Goal: Transaction & Acquisition: Purchase product/service

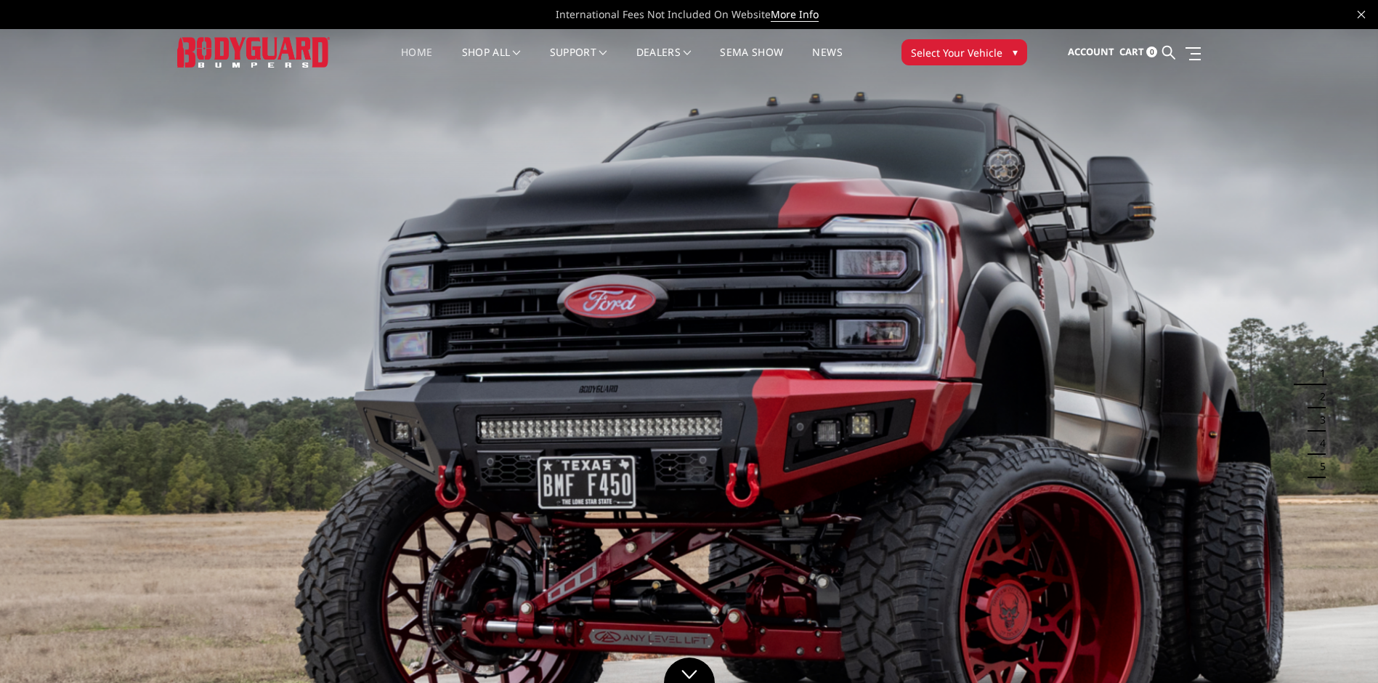
click at [1016, 51] on span "▾" at bounding box center [1014, 51] width 5 height 15
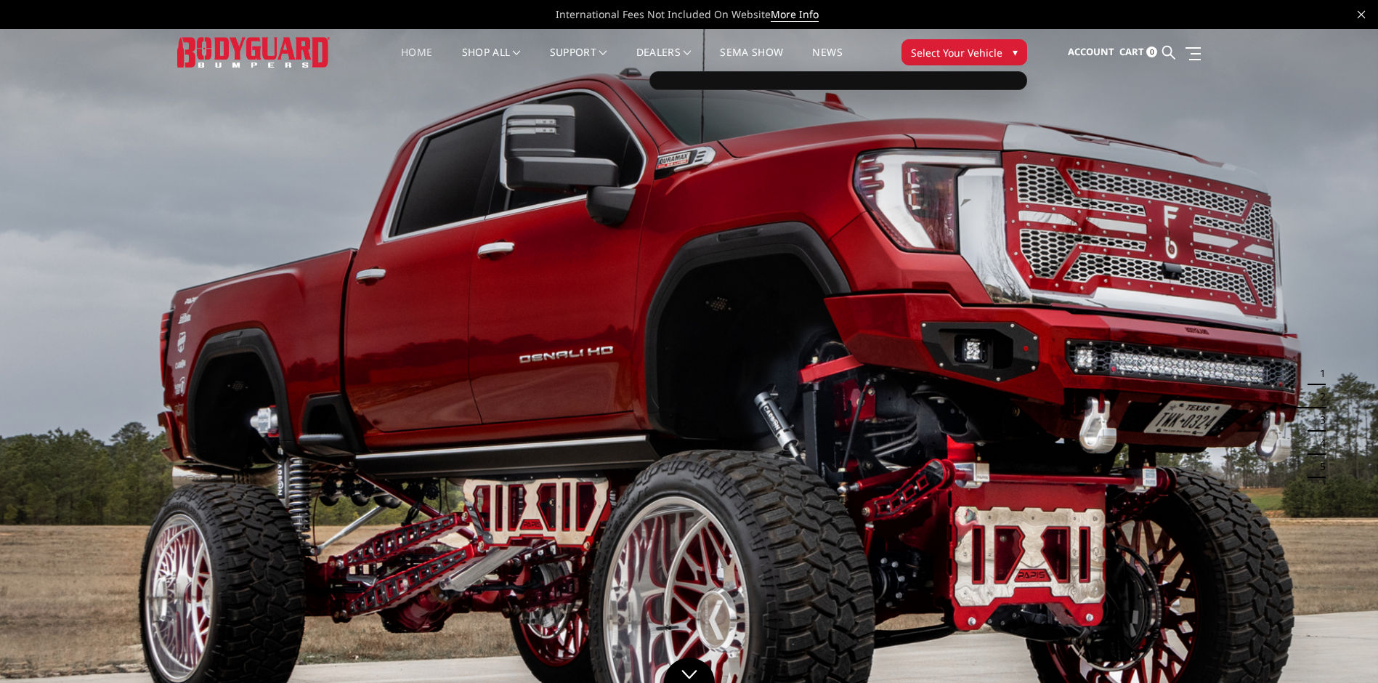
click at [999, 55] on span "Select Your Vehicle" at bounding box center [957, 52] width 92 height 15
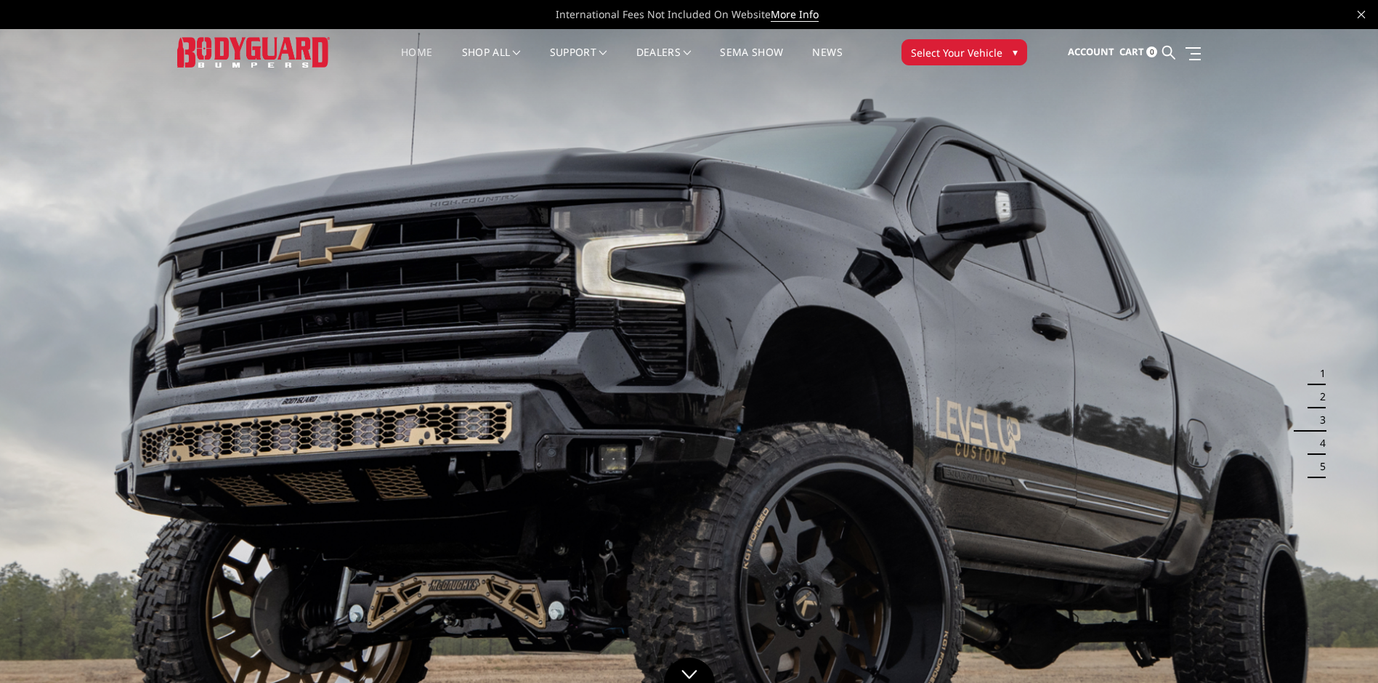
click at [1012, 52] on span "▾" at bounding box center [1014, 51] width 5 height 15
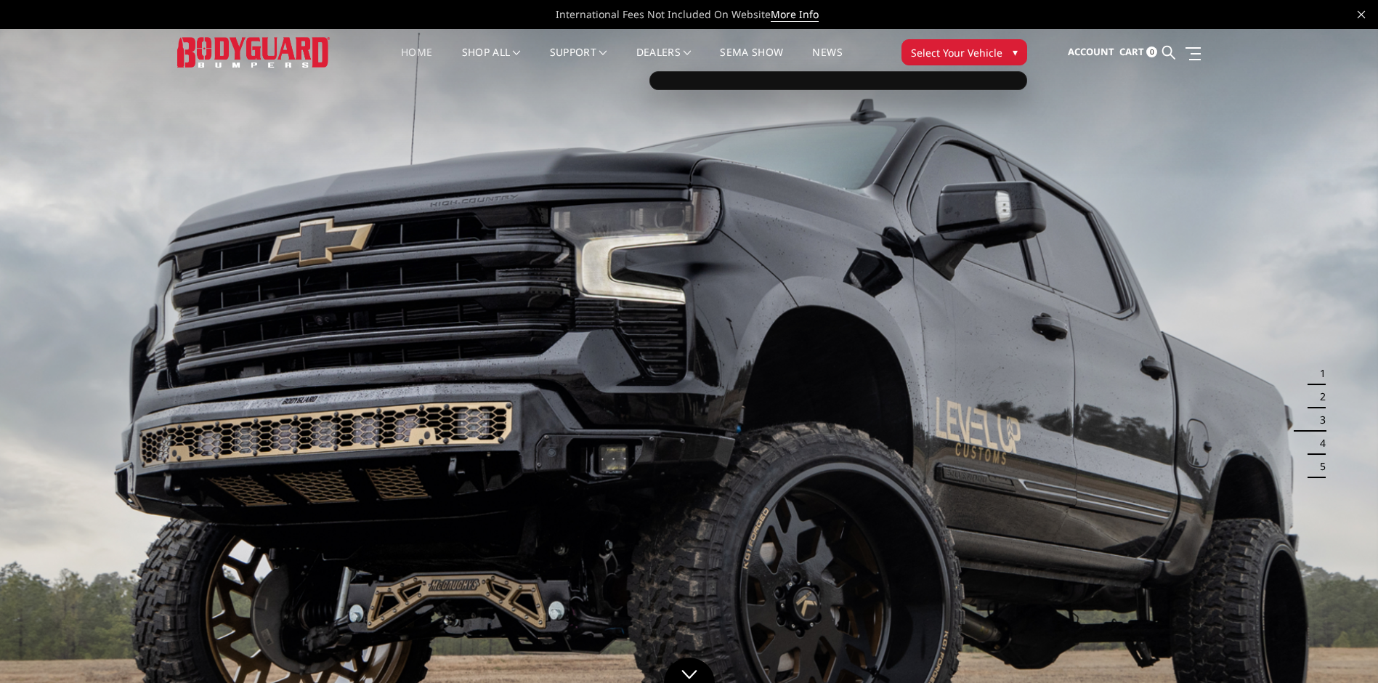
click at [766, 76] on div at bounding box center [838, 80] width 378 height 19
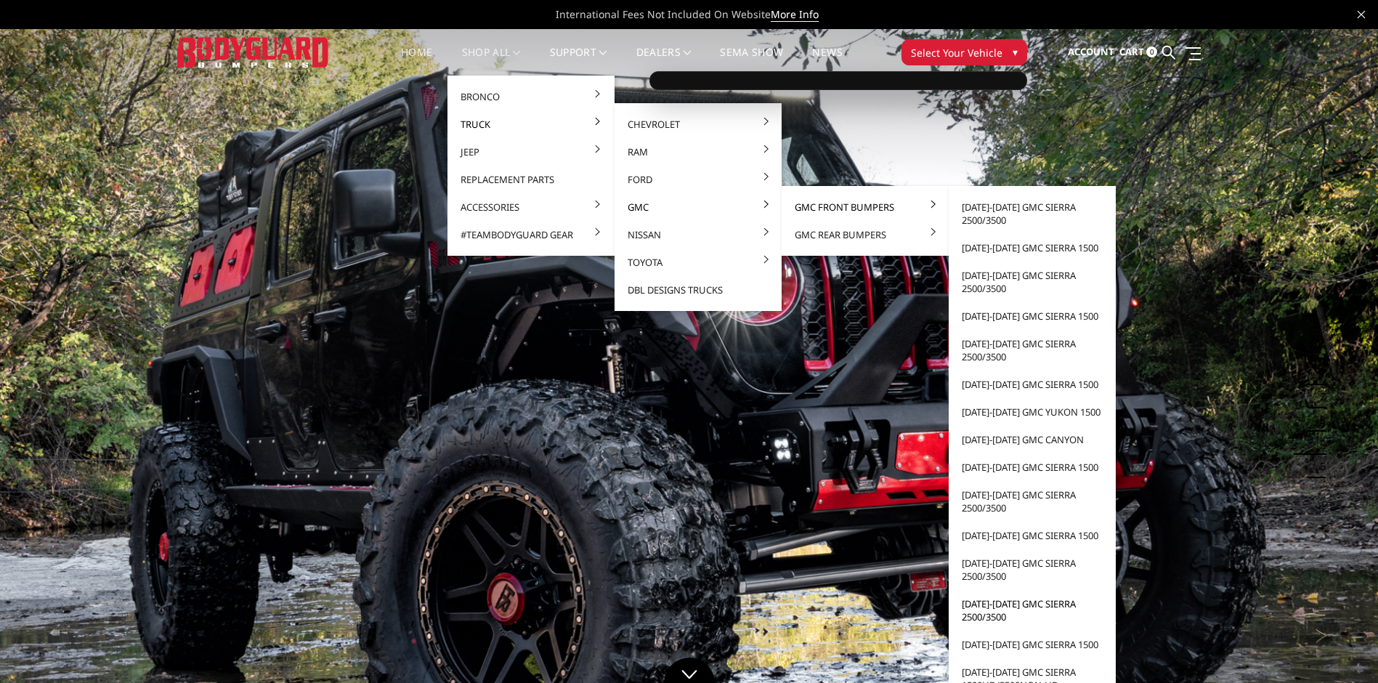
scroll to position [218, 0]
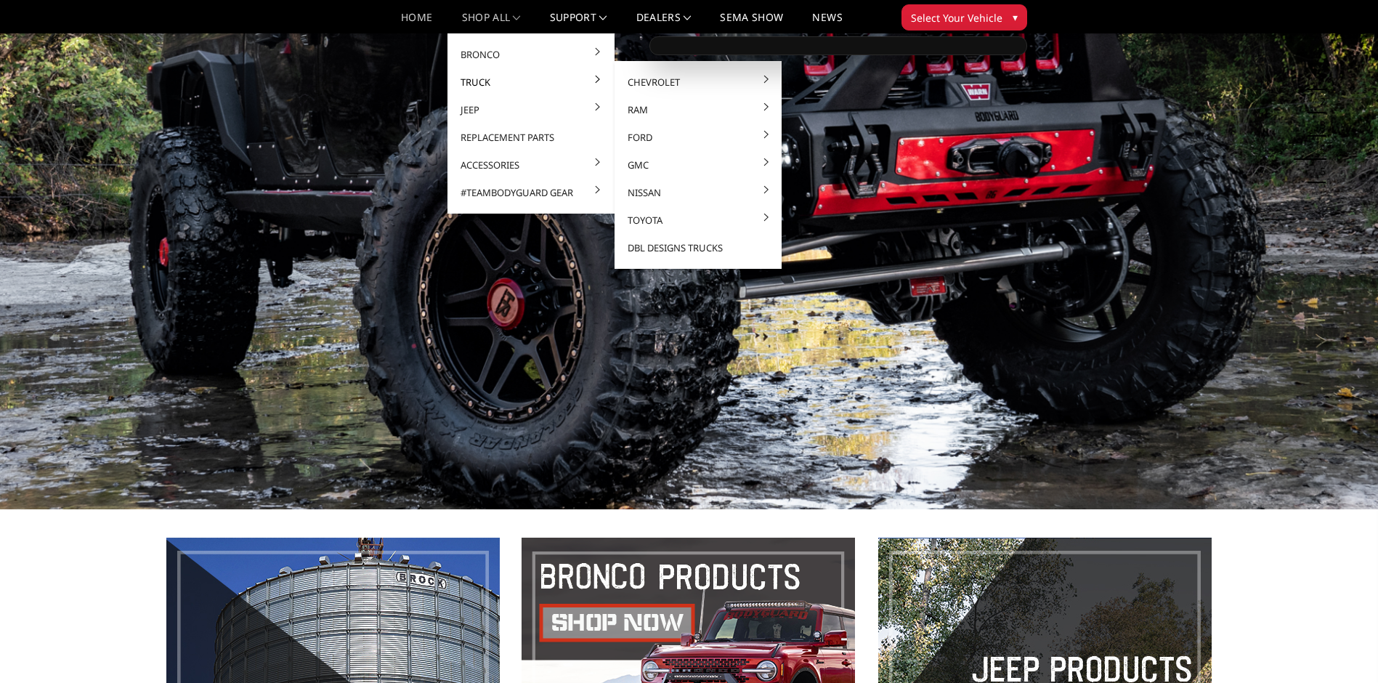
click at [517, 92] on link "Truck" at bounding box center [530, 82] width 155 height 28
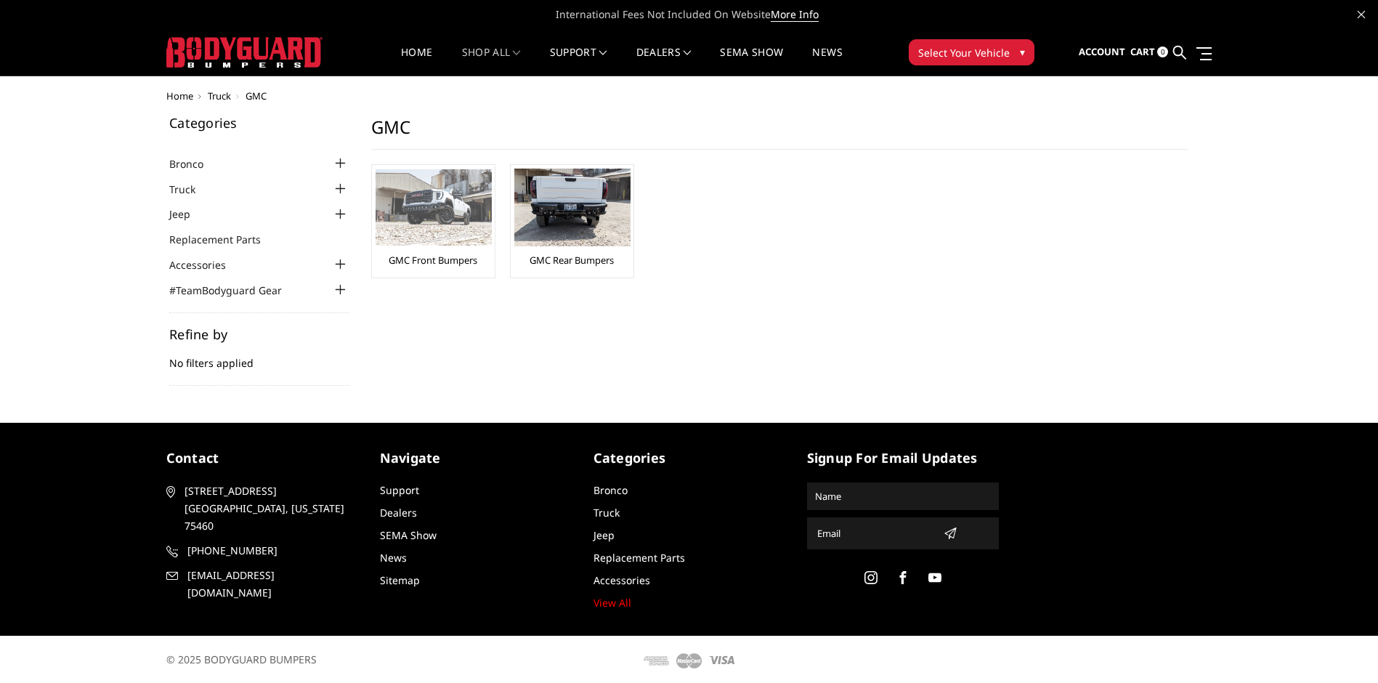
click at [430, 220] on img at bounding box center [433, 207] width 116 height 76
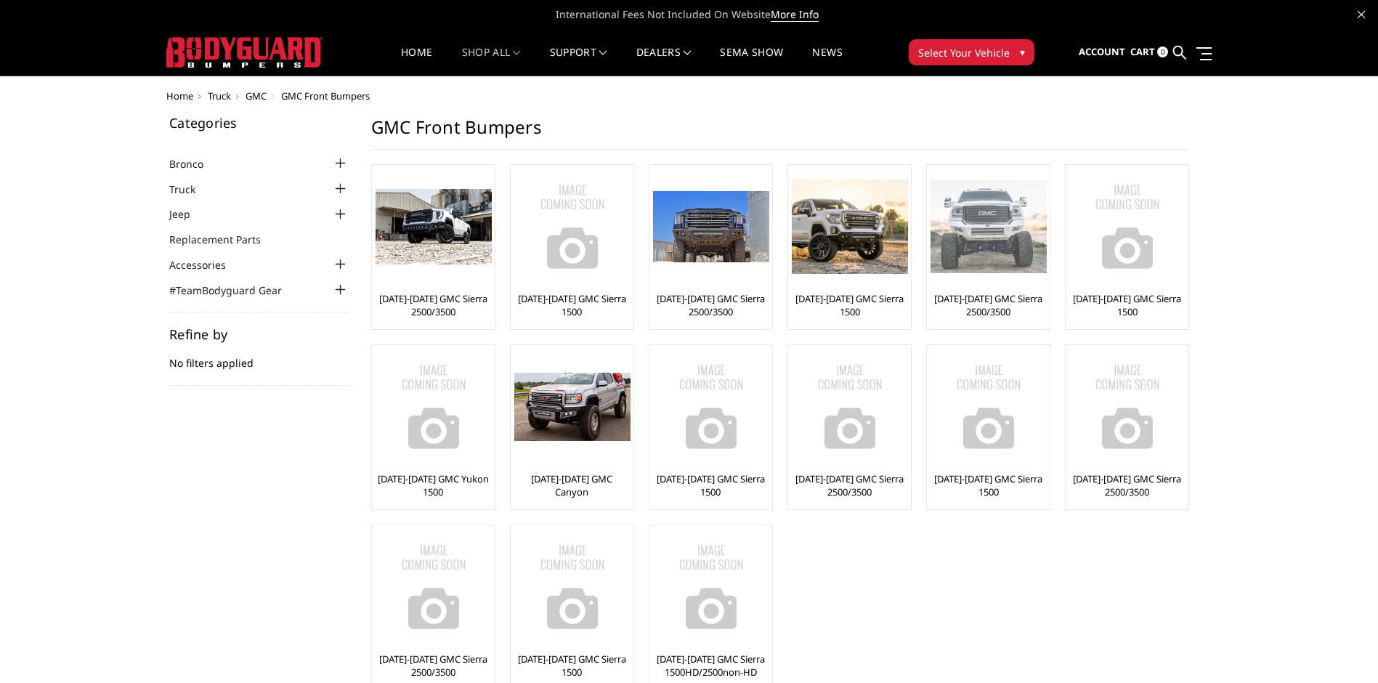
click at [980, 280] on div at bounding box center [988, 226] width 116 height 116
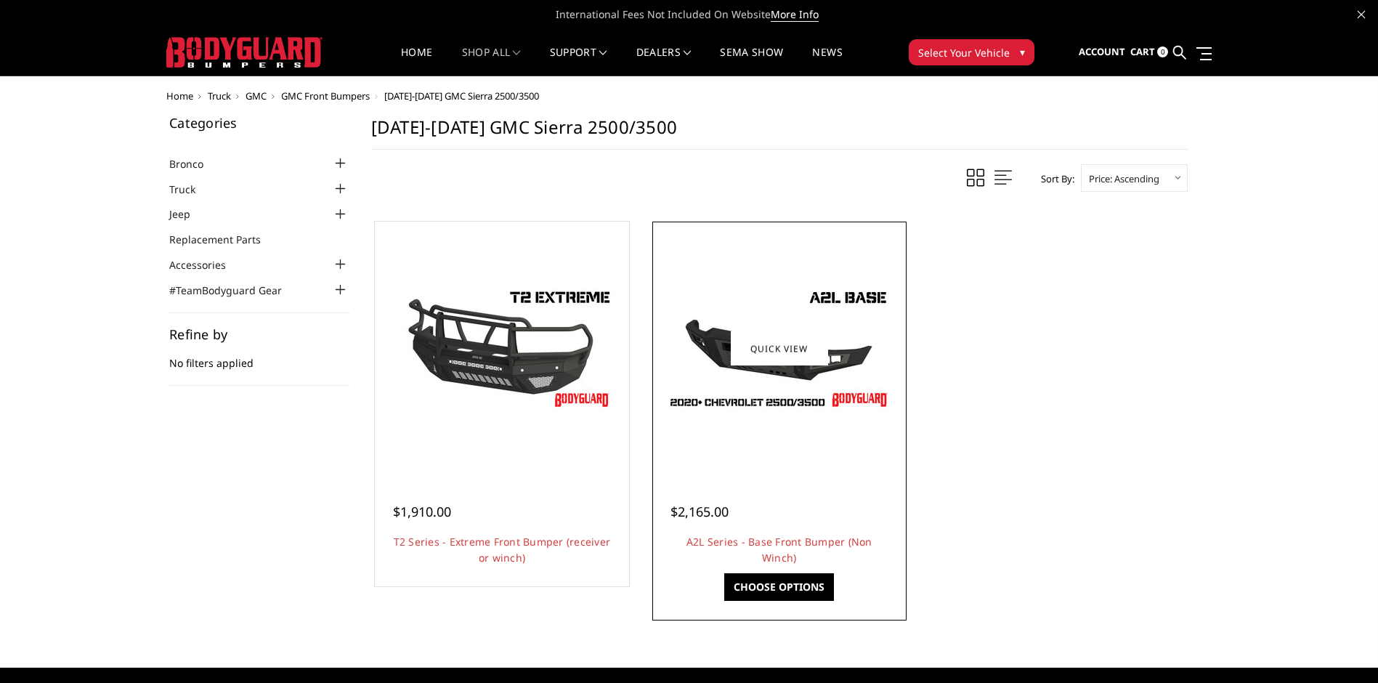
click at [767, 590] on link "Choose Options" at bounding box center [779, 587] width 110 height 28
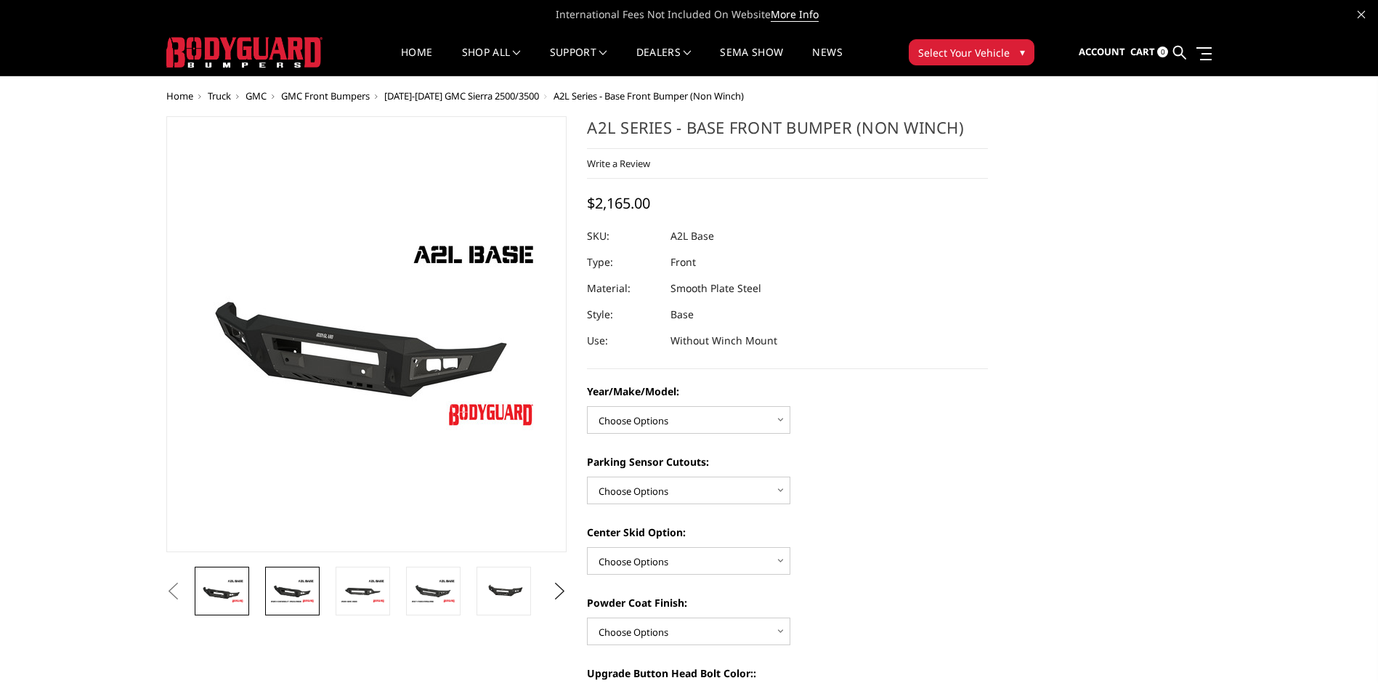
click at [297, 589] on img at bounding box center [292, 590] width 46 height 25
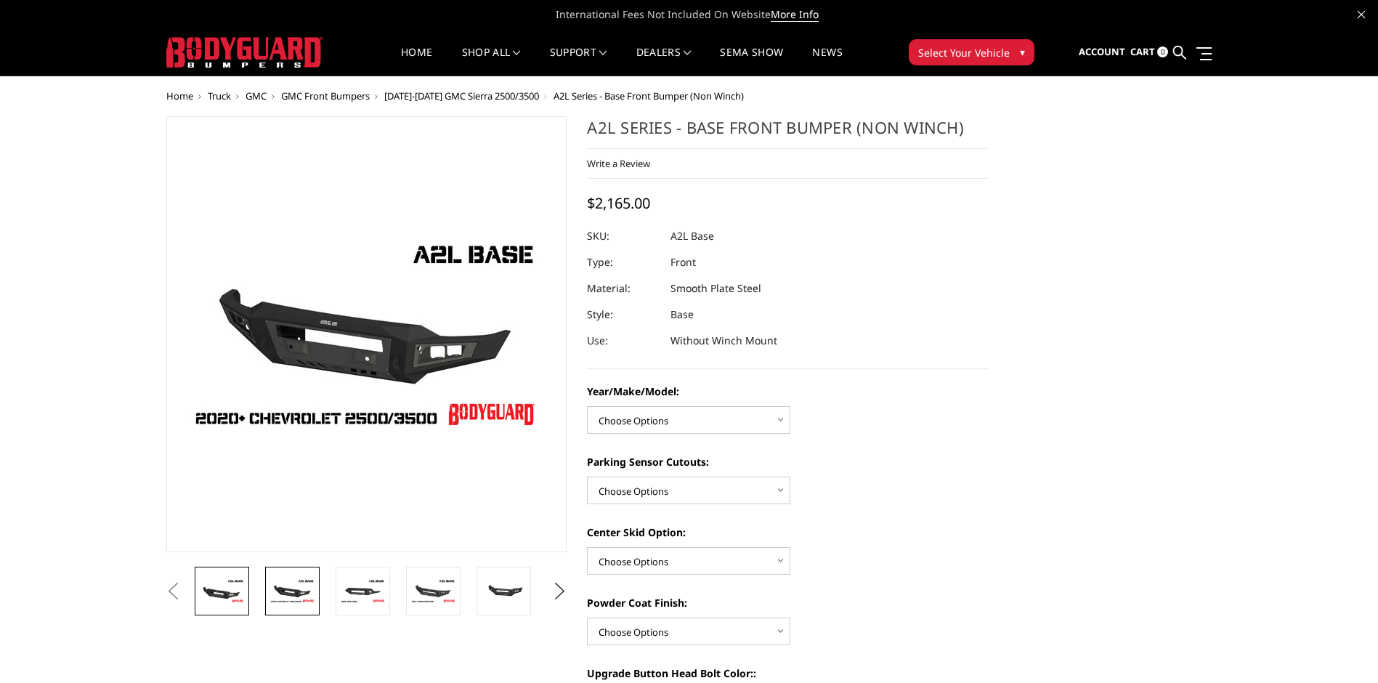
click at [232, 580] on img at bounding box center [222, 590] width 46 height 25
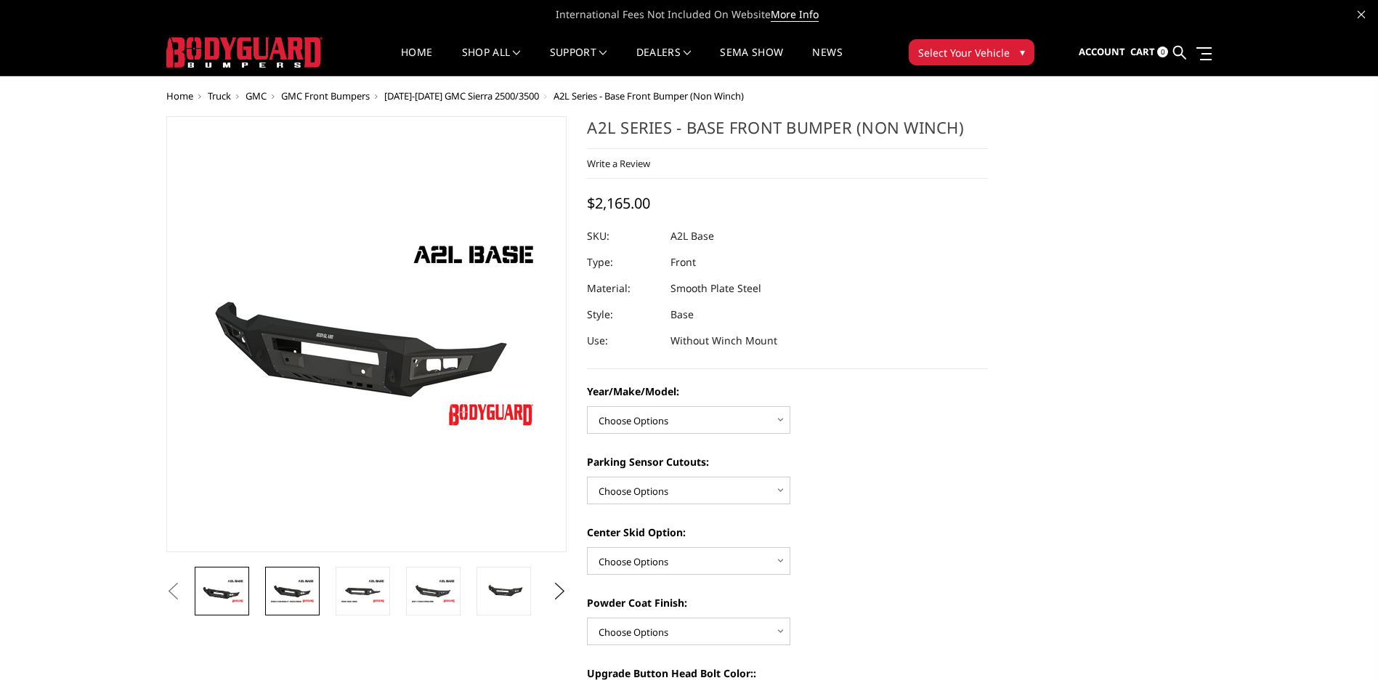
click at [301, 580] on img at bounding box center [292, 590] width 46 height 25
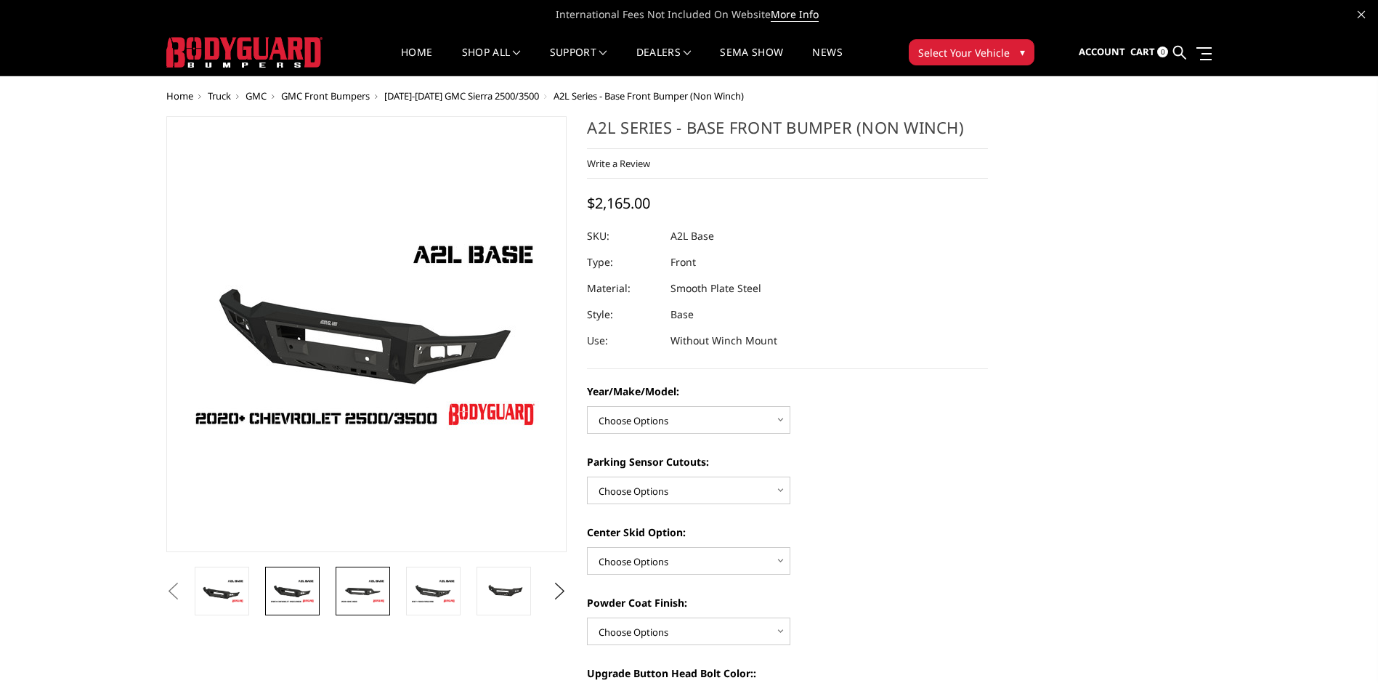
click at [356, 586] on img at bounding box center [363, 590] width 46 height 25
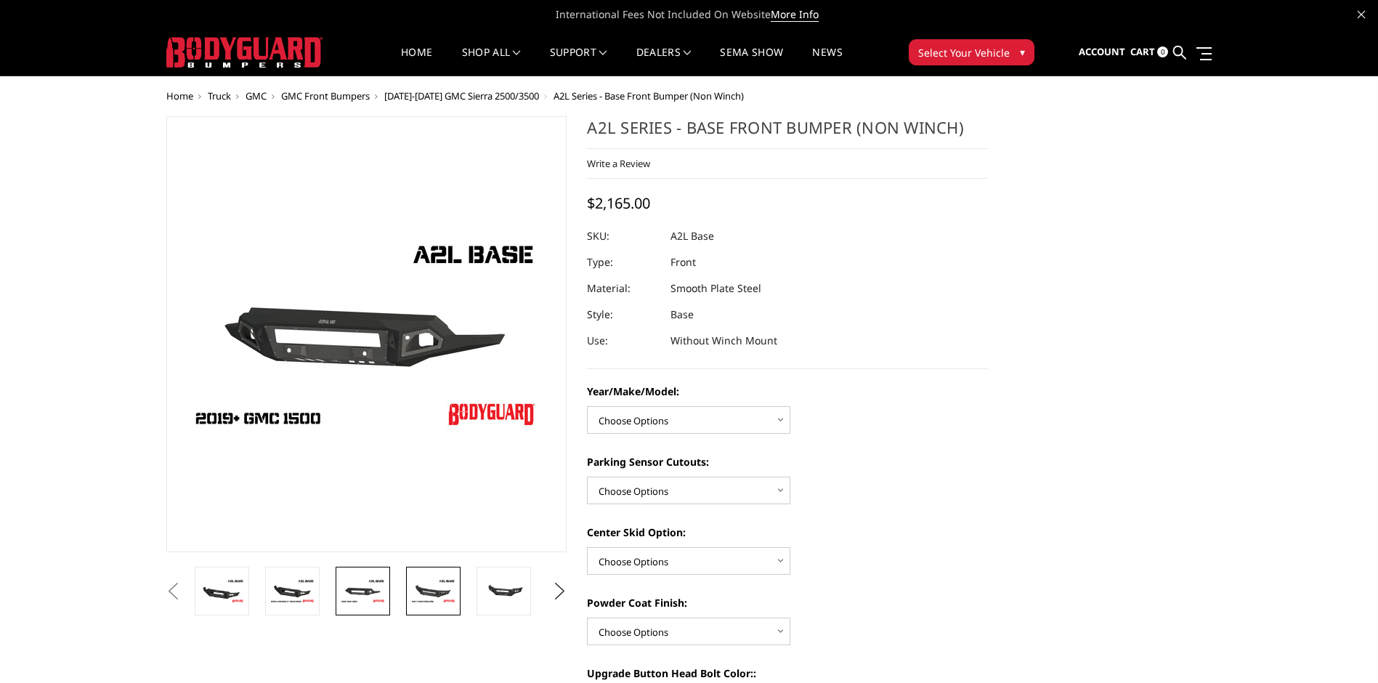
click at [423, 590] on img at bounding box center [433, 590] width 46 height 25
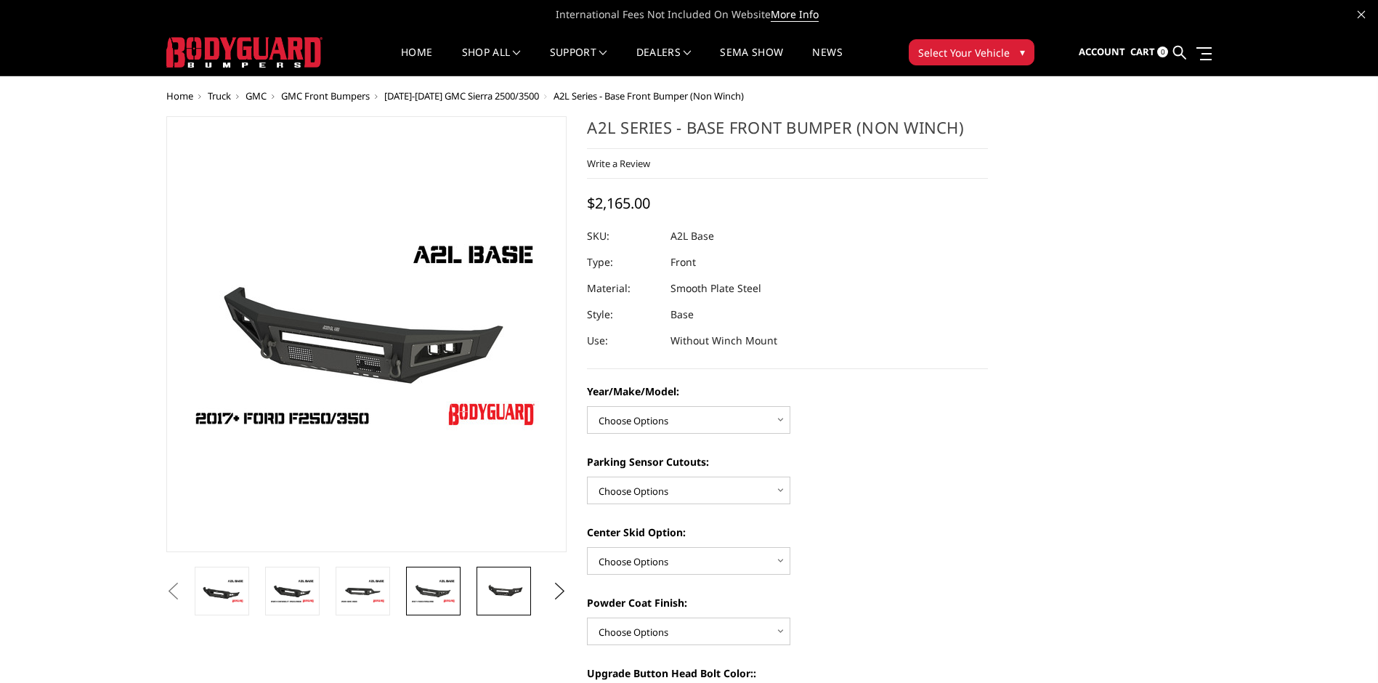
click at [487, 595] on img at bounding box center [504, 590] width 46 height 21
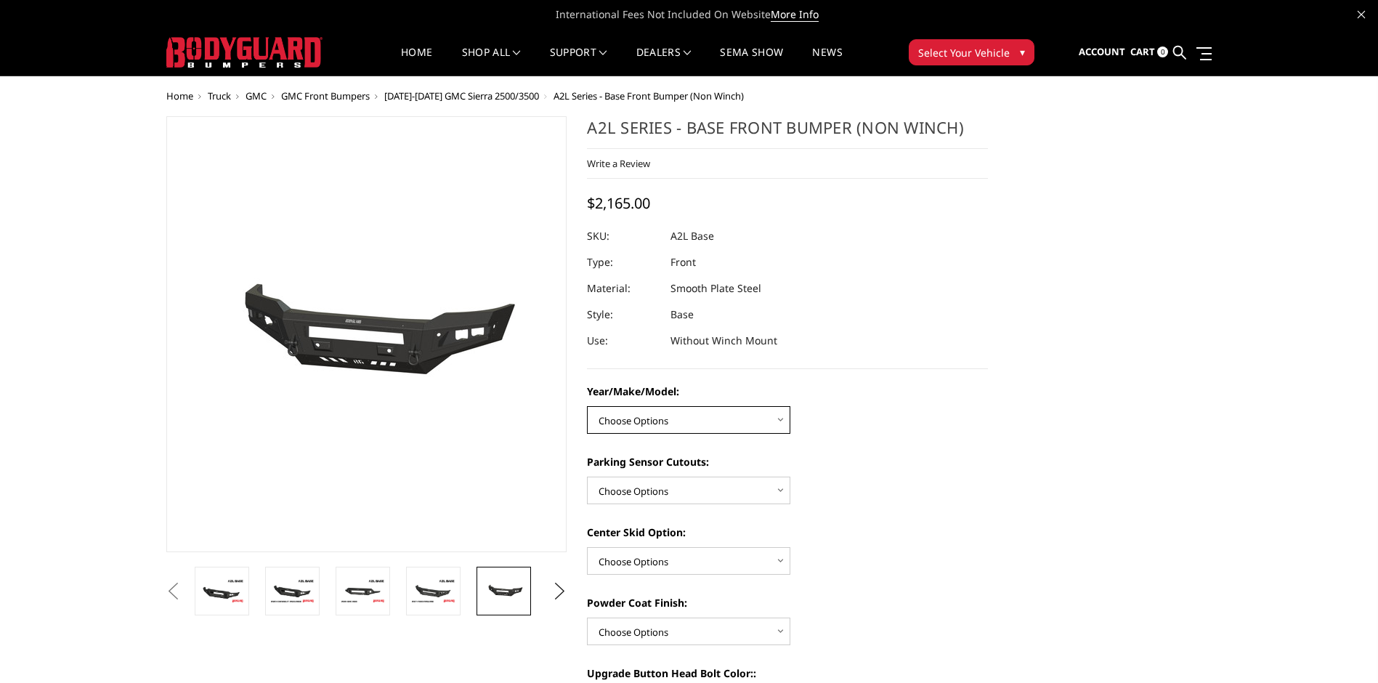
select select "4339"
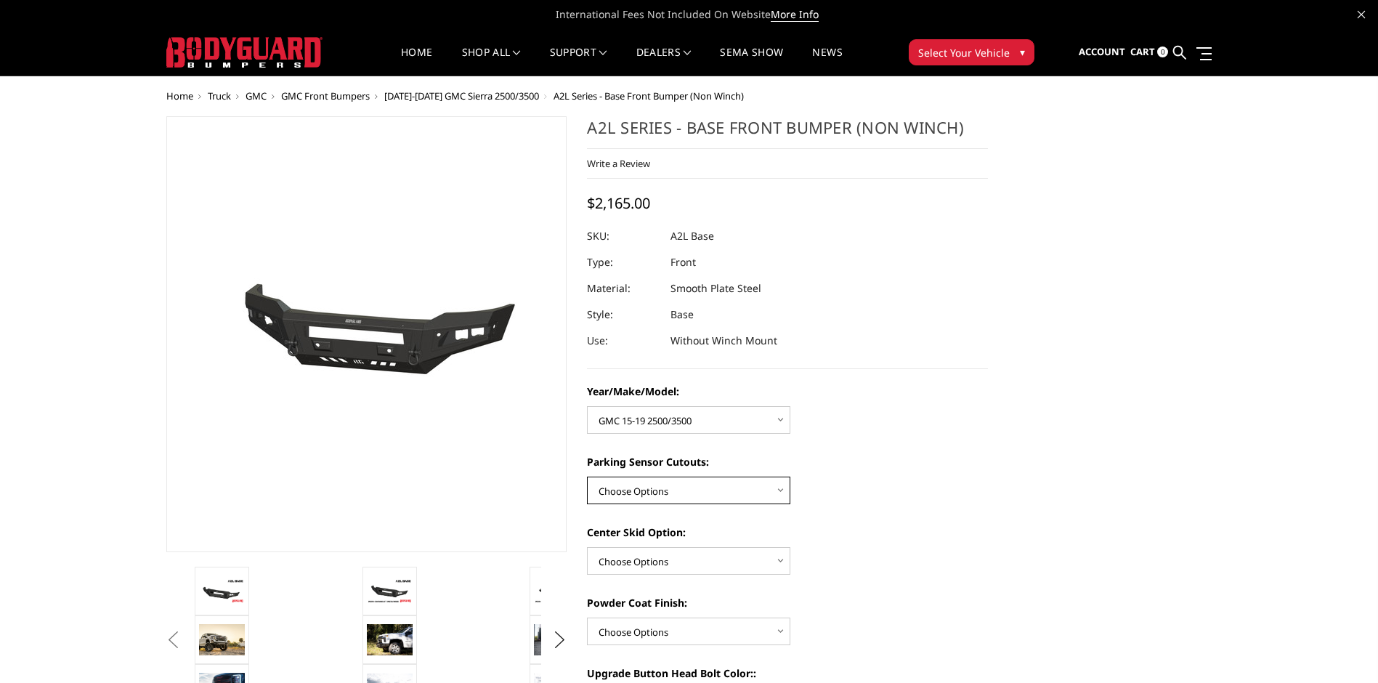
select select "4328"
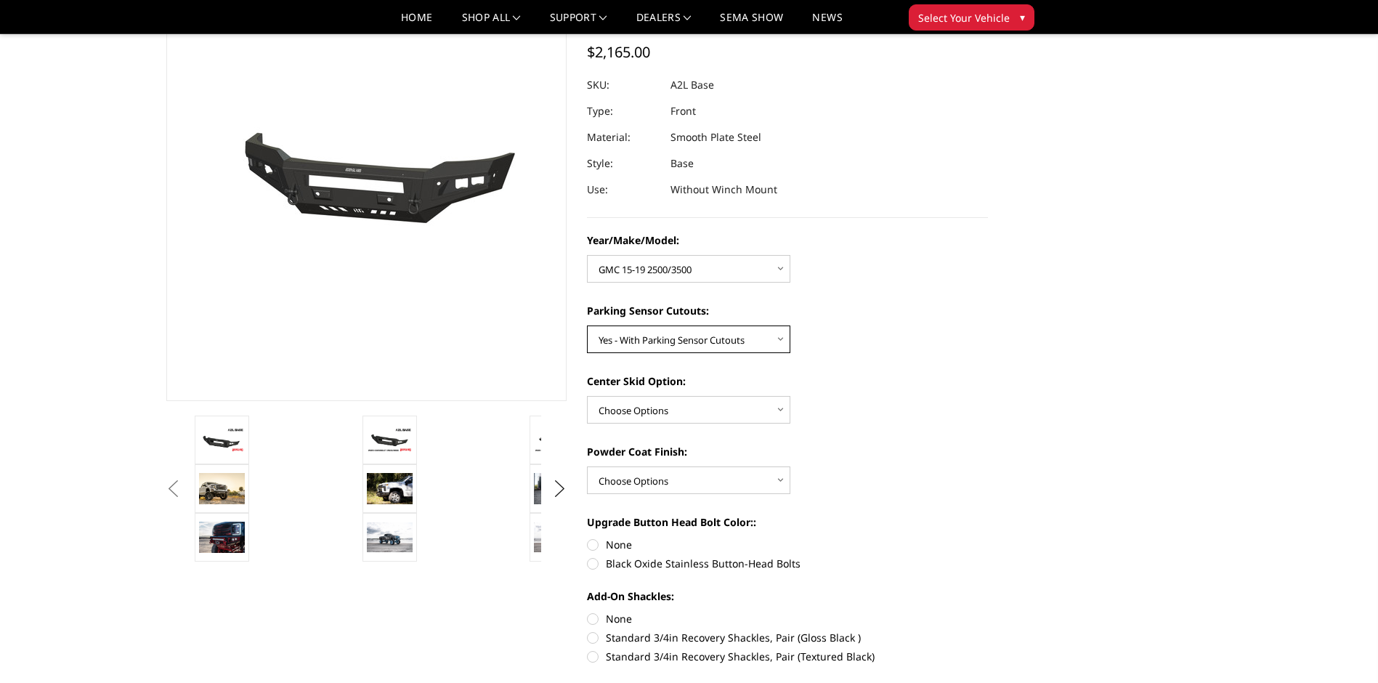
scroll to position [313, 0]
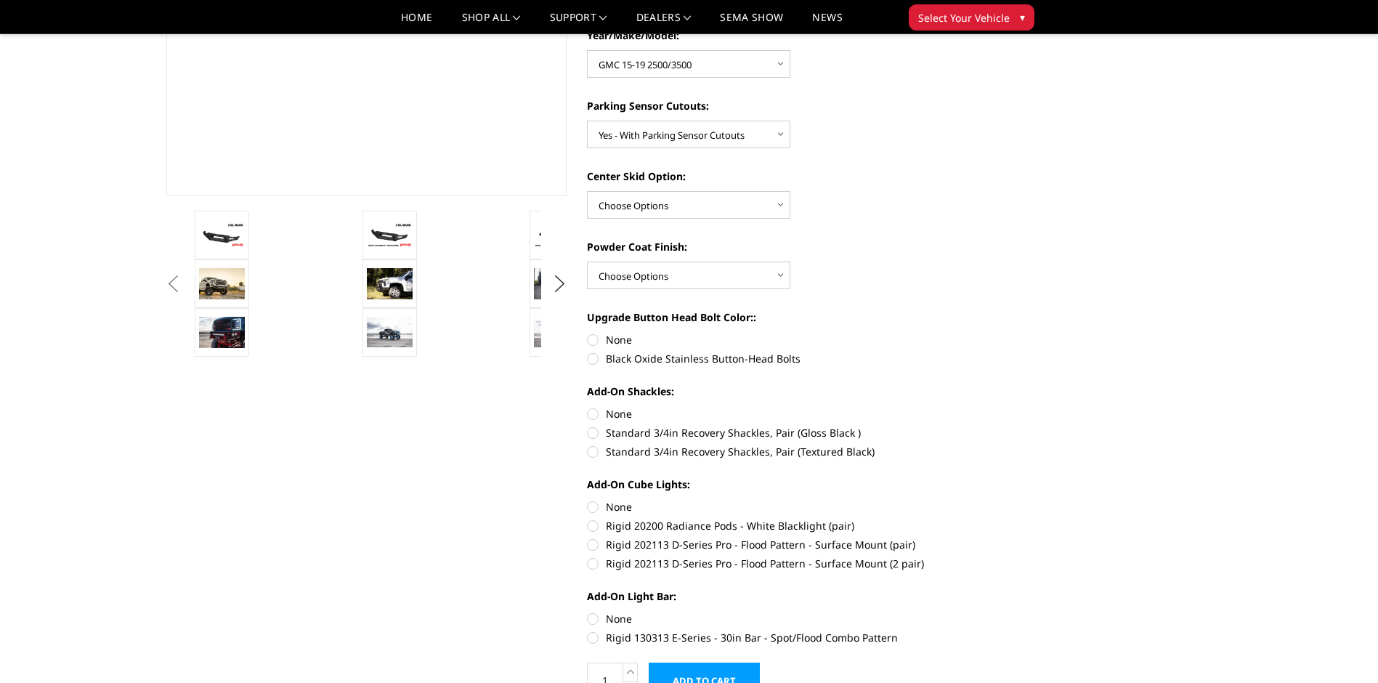
click at [914, 256] on div "Powder Coat Finish: Choose Options Bare metal (included) Texture Black Powder C…" at bounding box center [787, 264] width 401 height 50
click at [973, 294] on div "Year/Make/Model: Choose Options Chevrolet 15-19 2500/3500 Chevrolet 19-21 1500 …" at bounding box center [787, 335] width 401 height 614
click at [592, 414] on label "None" at bounding box center [787, 413] width 401 height 15
click at [588, 407] on input "None" at bounding box center [587, 406] width 1 height 1
radio input "true"
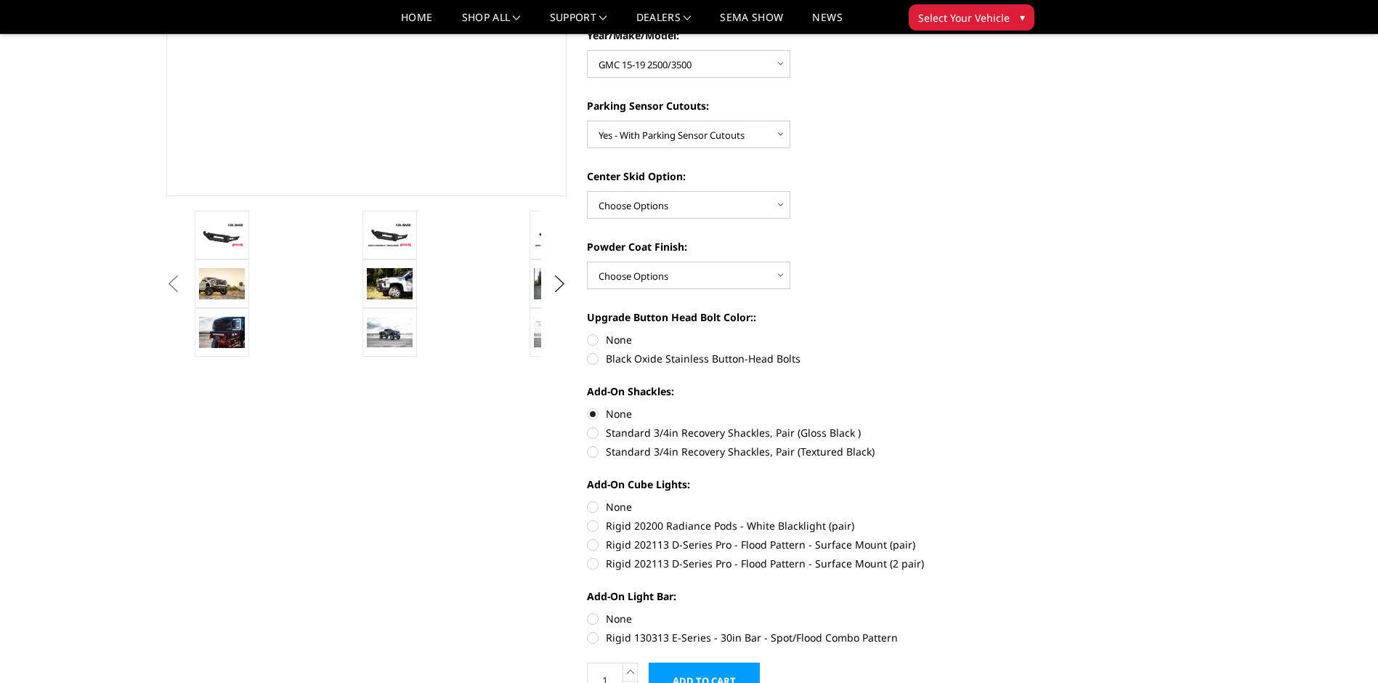
click at [592, 505] on label "None" at bounding box center [787, 506] width 401 height 15
click at [588, 500] on input "None" at bounding box center [587, 499] width 1 height 1
radio input "true"
click at [593, 614] on label "None" at bounding box center [787, 618] width 401 height 15
click at [588, 611] on input "None" at bounding box center [587, 611] width 1 height 1
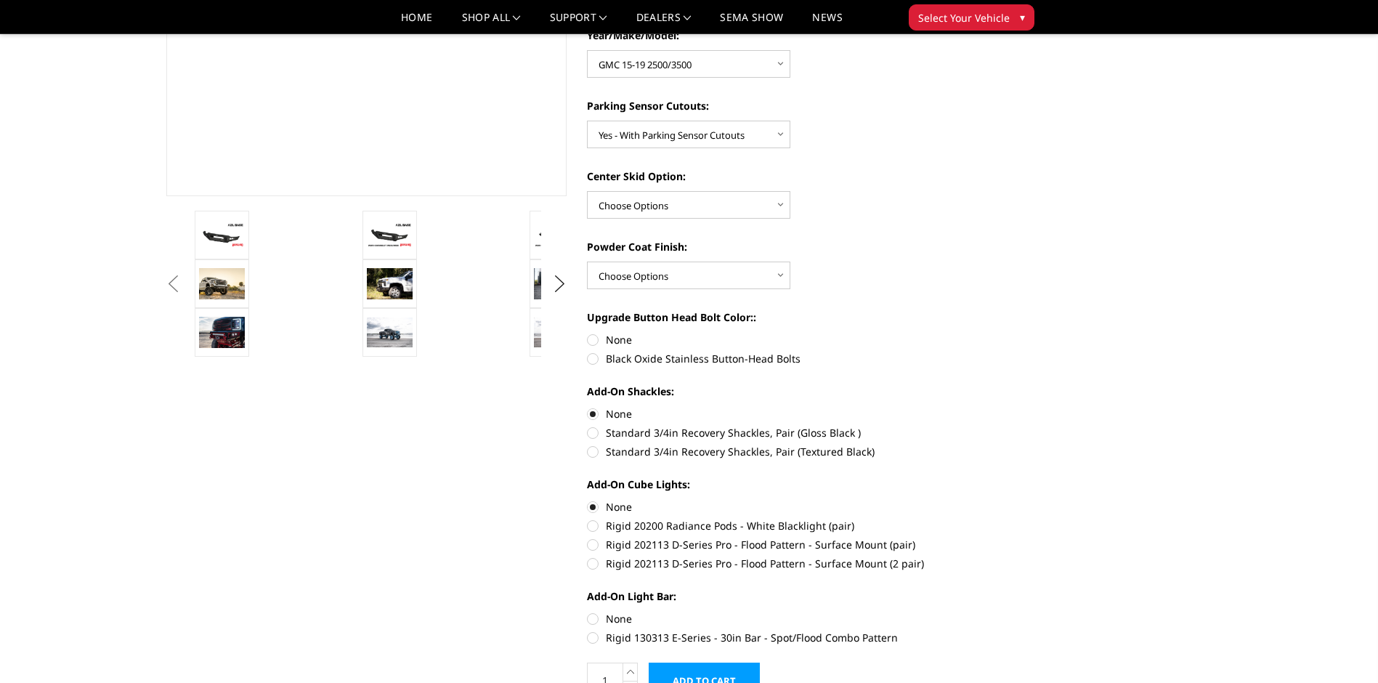
radio input "true"
click at [595, 340] on label "None" at bounding box center [787, 339] width 401 height 15
click at [588, 333] on input "None" at bounding box center [587, 332] width 1 height 1
radio input "true"
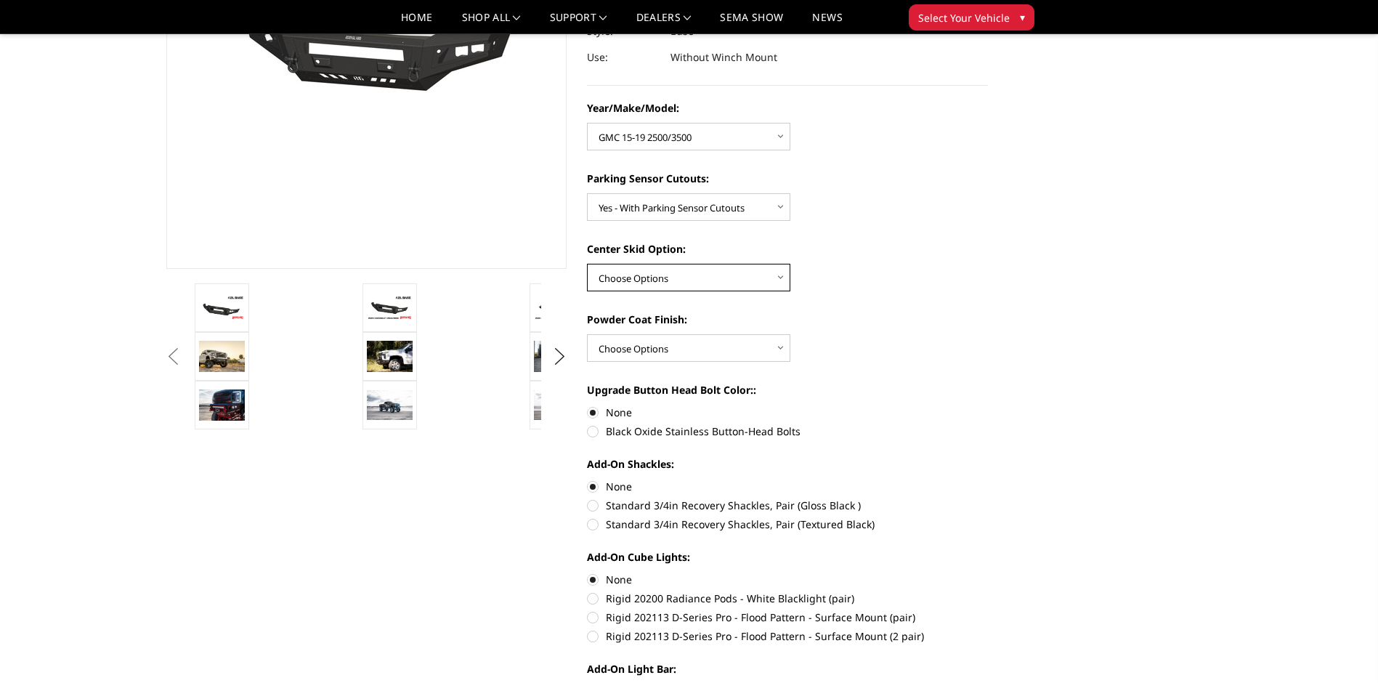
select select "4304"
select select "4286"
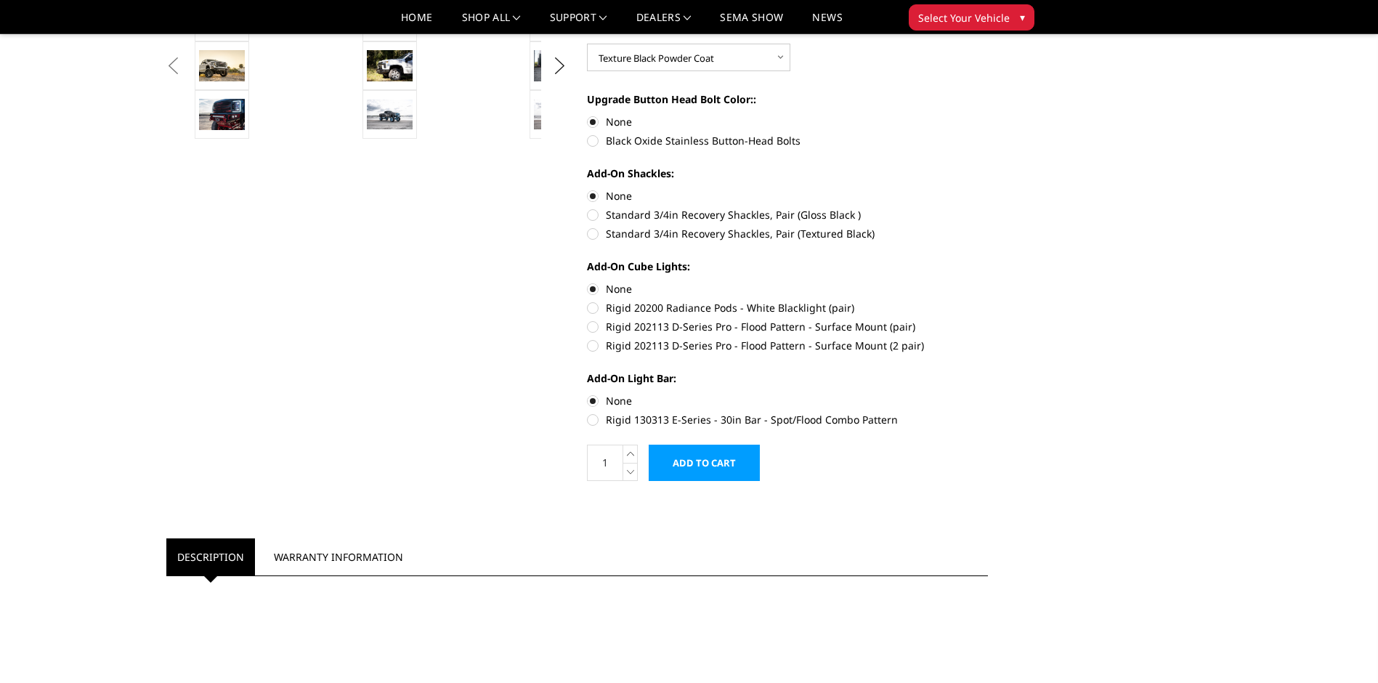
click at [706, 464] on input "Add to Cart" at bounding box center [704, 462] width 111 height 36
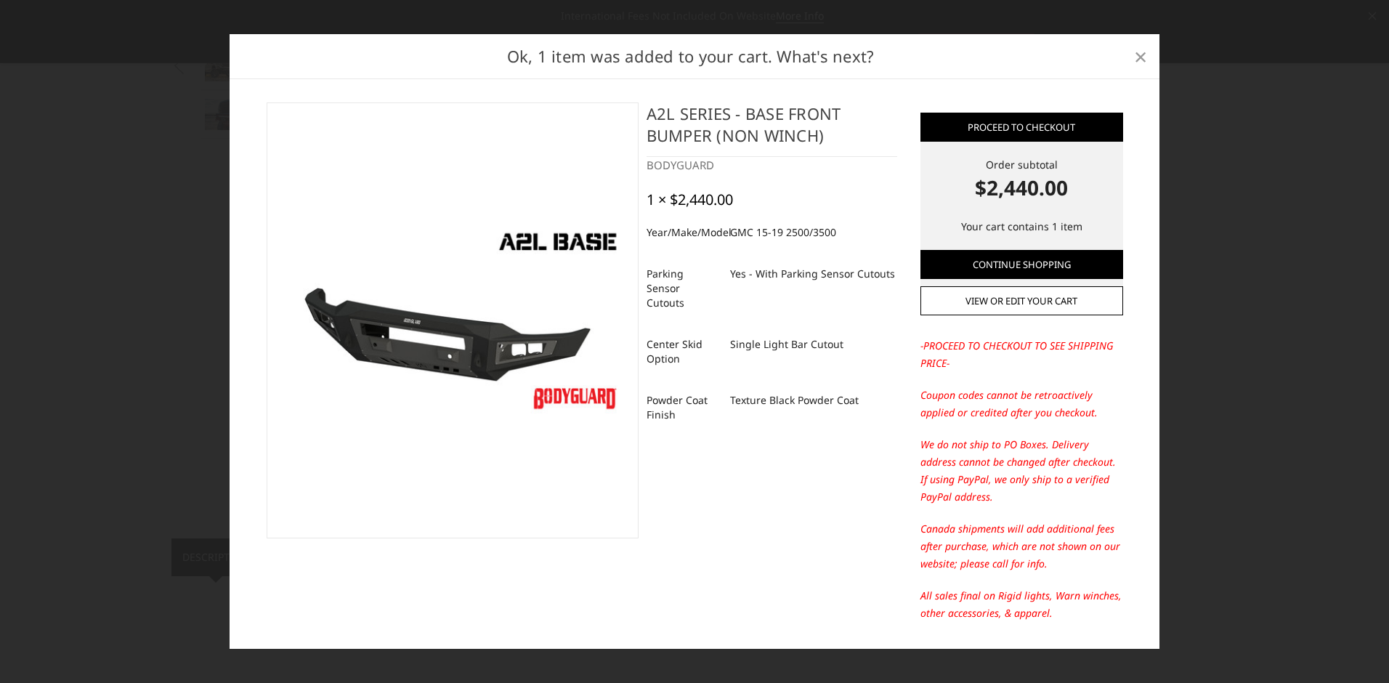
click at [1134, 52] on span "×" at bounding box center [1140, 56] width 13 height 31
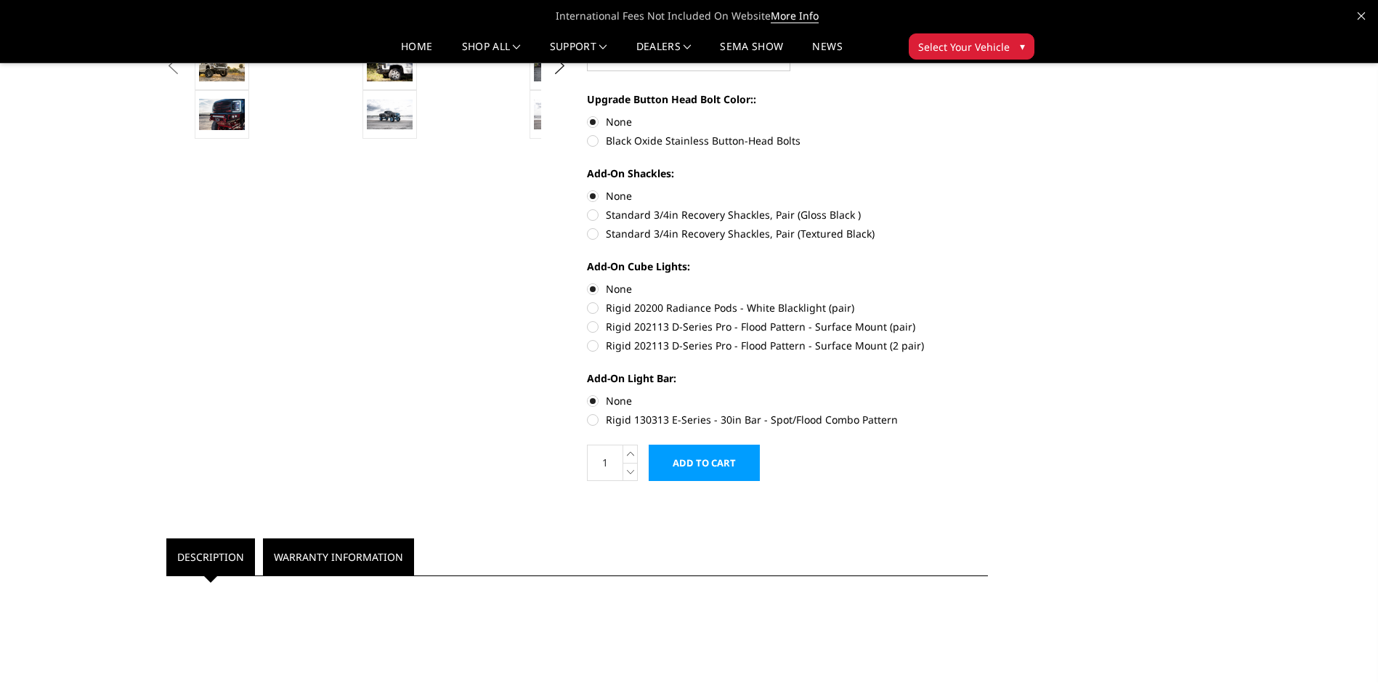
scroll to position [240, 0]
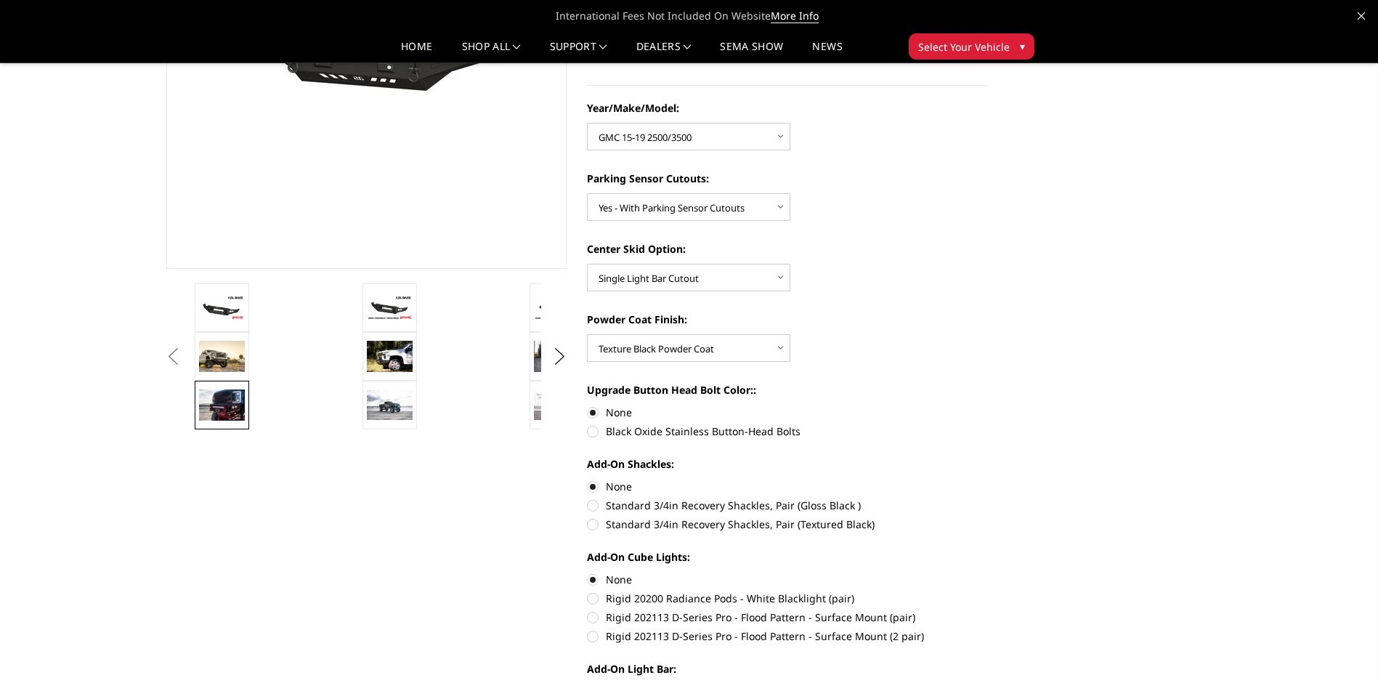
click at [234, 393] on img at bounding box center [222, 404] width 46 height 31
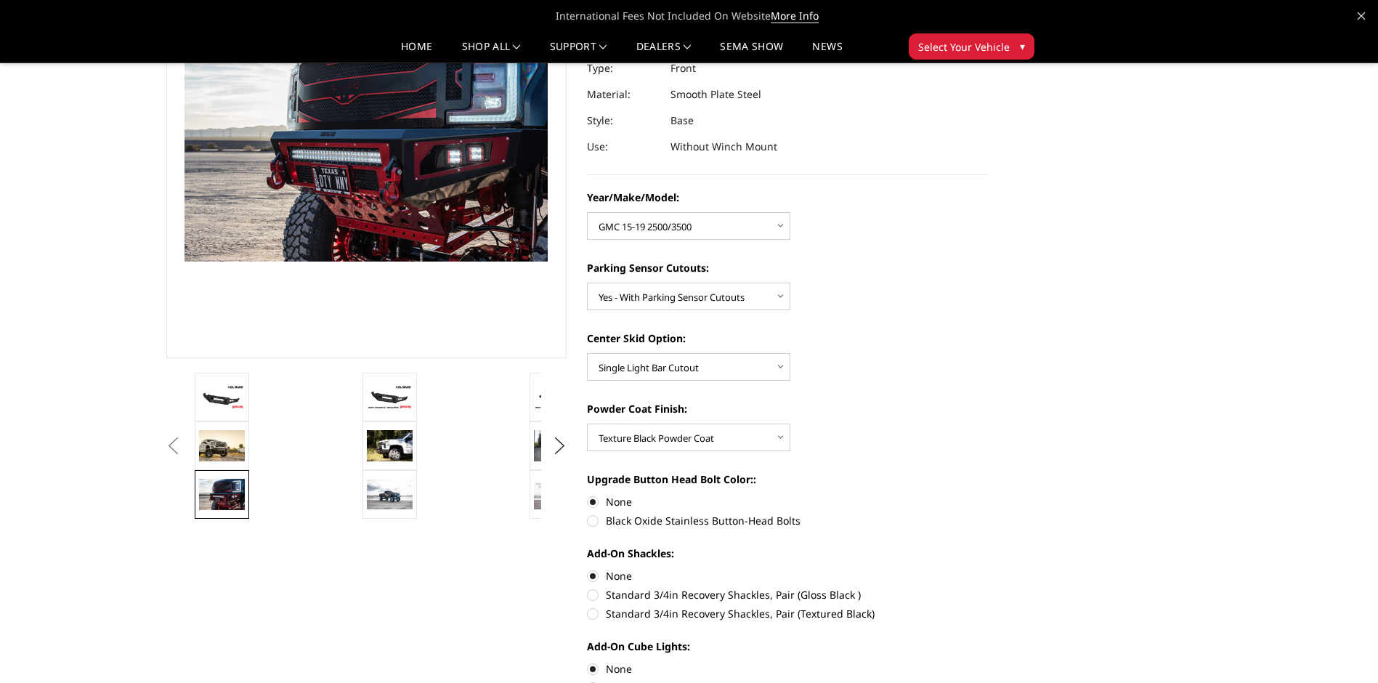
scroll to position [59, 0]
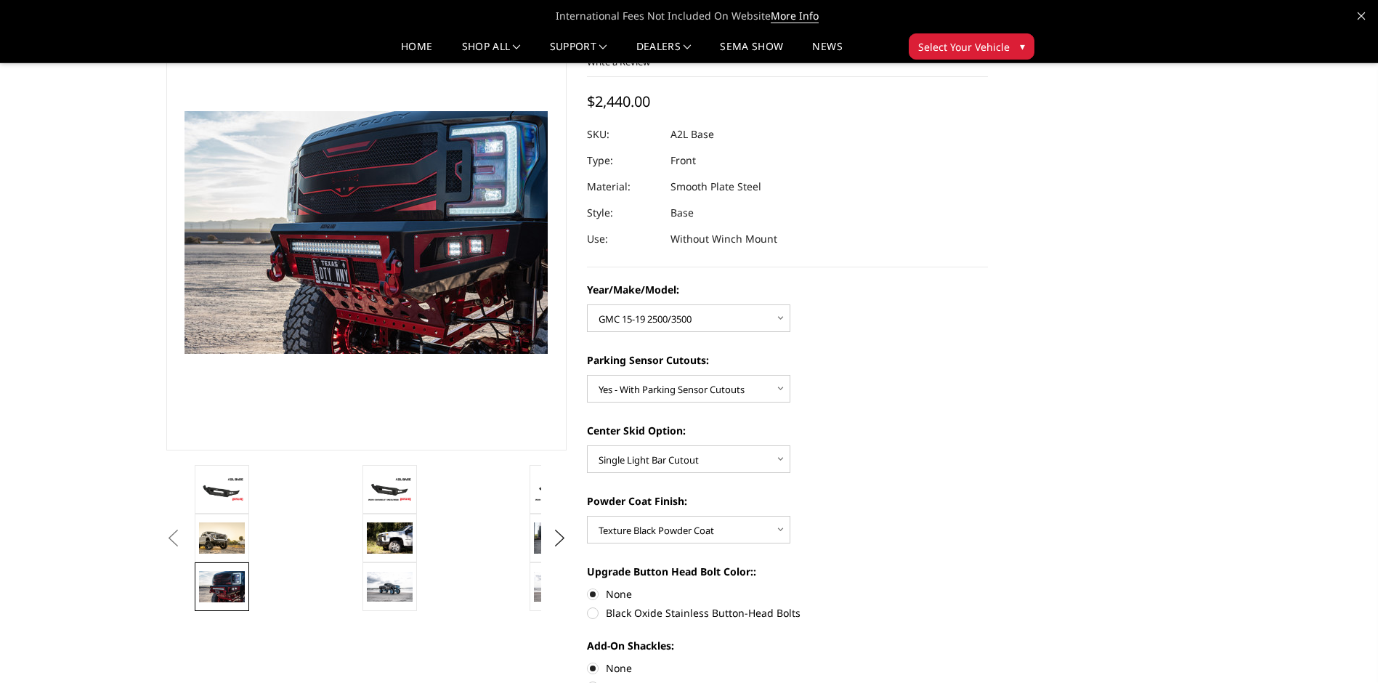
click at [184, 535] on button "Previous" at bounding box center [174, 538] width 22 height 22
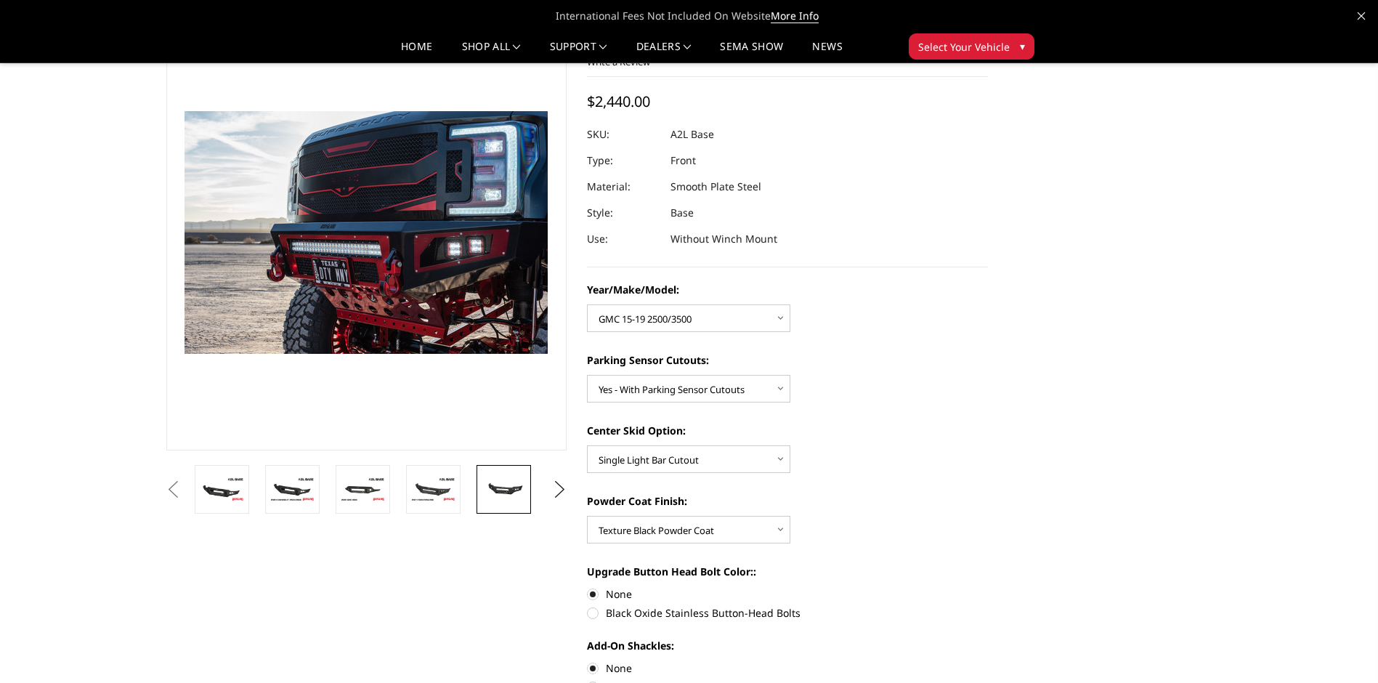
click at [487, 487] on img at bounding box center [504, 489] width 46 height 21
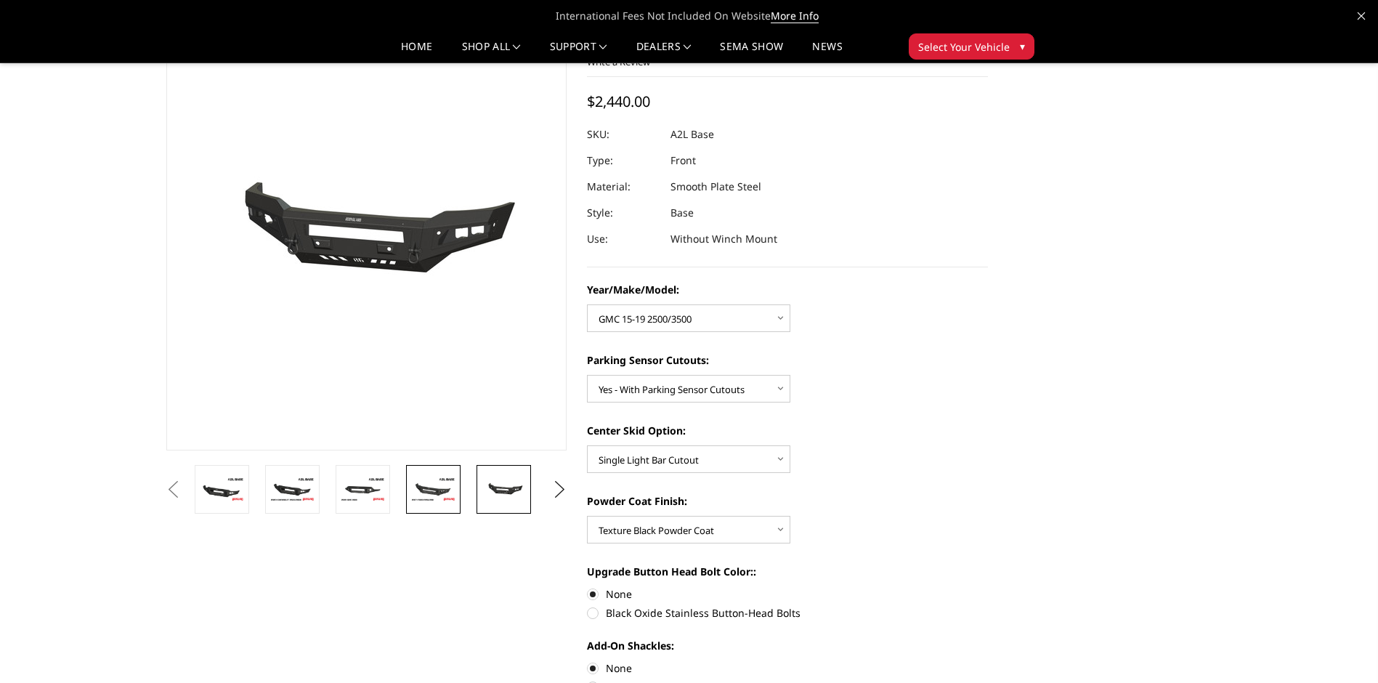
click at [457, 493] on link at bounding box center [433, 489] width 54 height 49
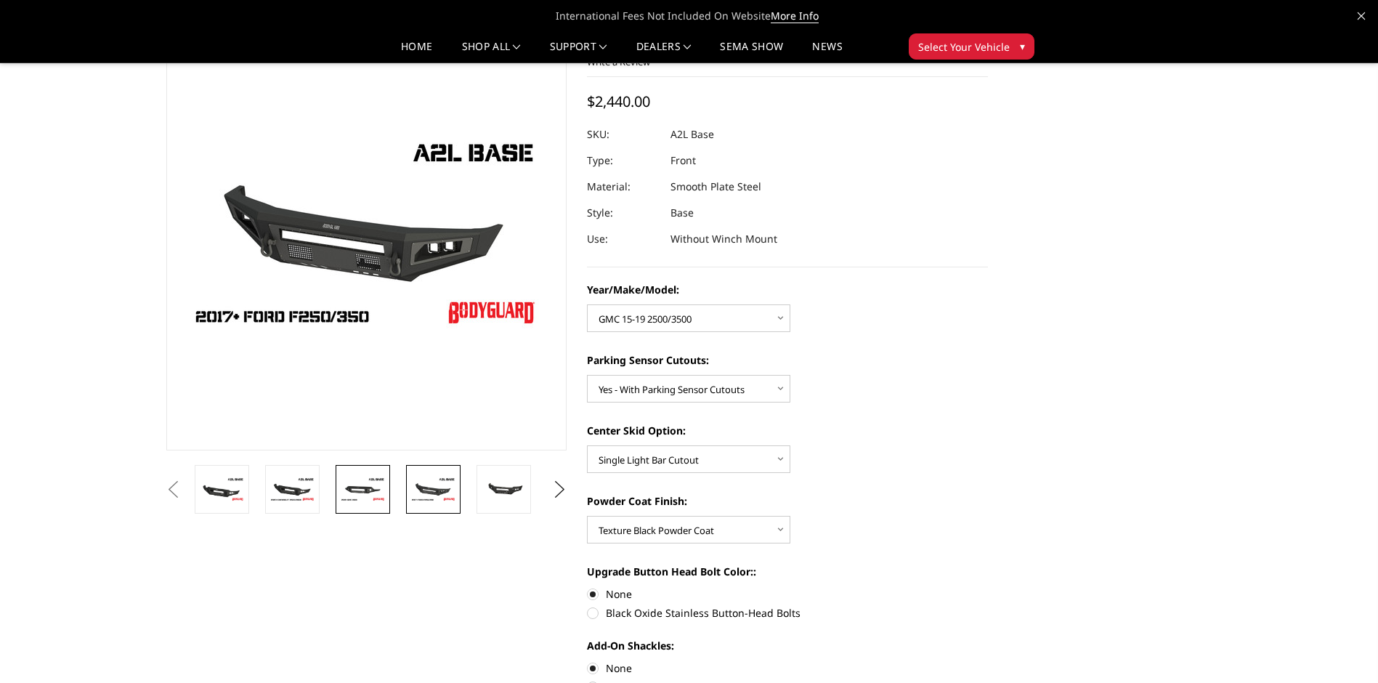
click at [367, 495] on img at bounding box center [363, 488] width 46 height 25
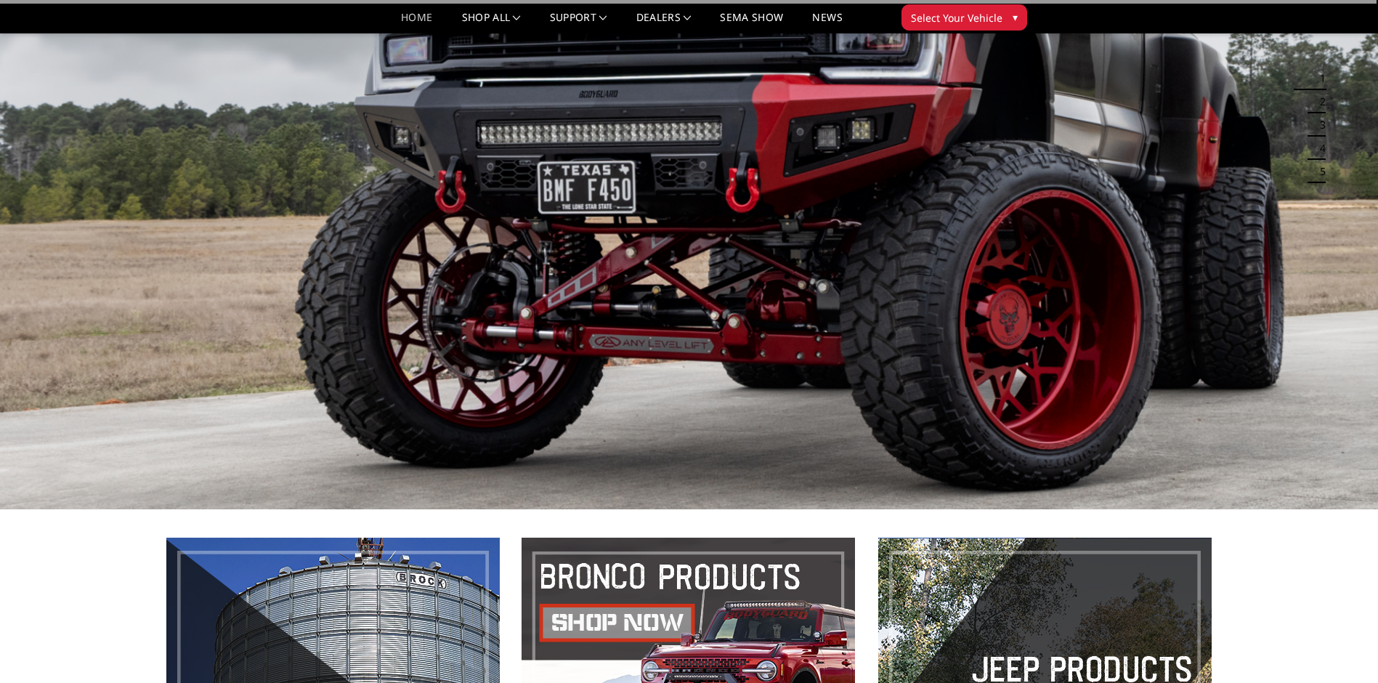
scroll to position [218, 0]
